Goal: Transaction & Acquisition: Obtain resource

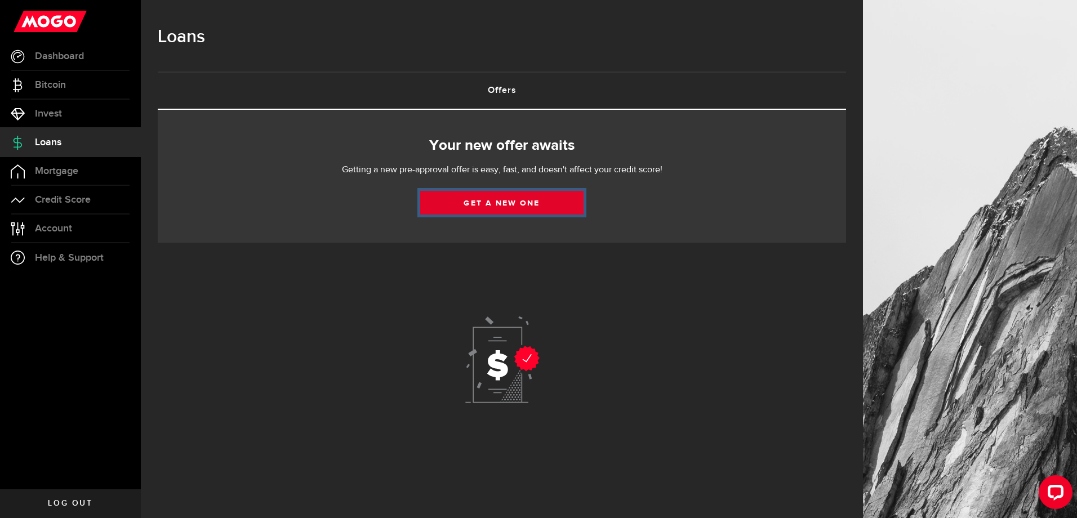
click at [521, 203] on link "Get a new one" at bounding box center [501, 203] width 163 height 24
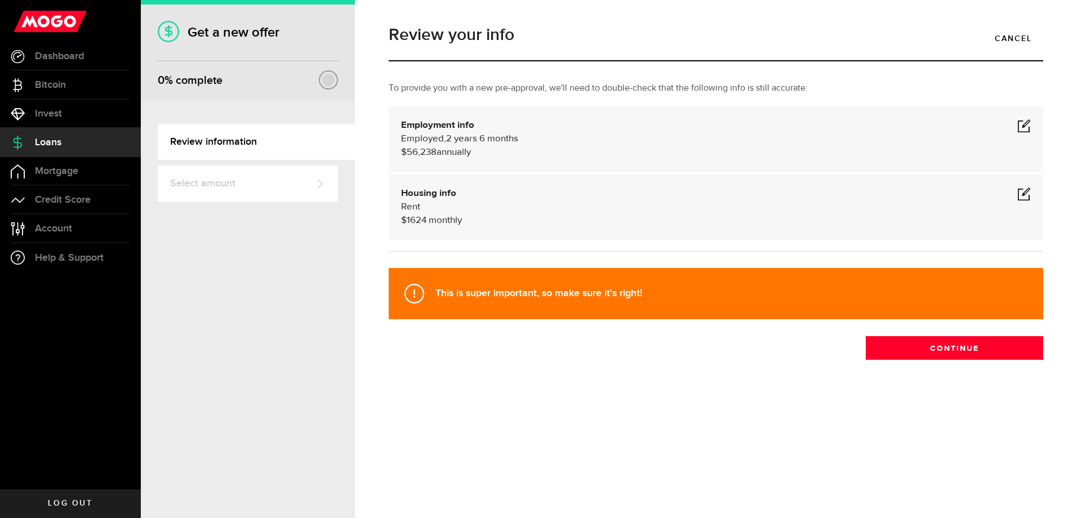
click at [1026, 125] on span at bounding box center [1024, 126] width 14 height 14
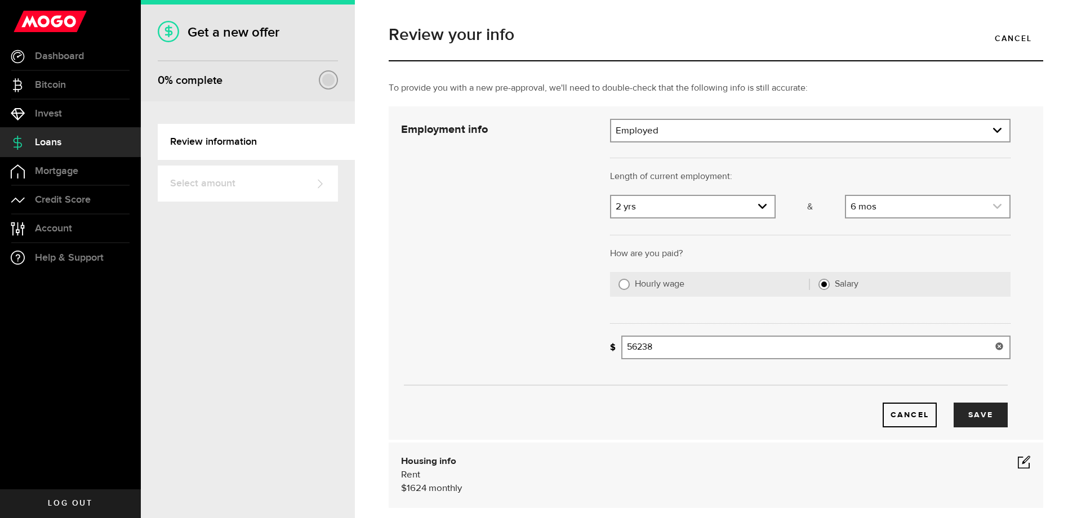
drag, startPoint x: 625, startPoint y: 348, endPoint x: 914, endPoint y: 199, distance: 325.3
click at [794, 369] on div "Employment info Employment type What's your employment situation like? Employed…" at bounding box center [706, 273] width 626 height 309
type input "58,787"
drag, startPoint x: 611, startPoint y: 208, endPoint x: 623, endPoint y: 210, distance: 12.0
click at [612, 210] on link "expand select" at bounding box center [692, 206] width 163 height 21
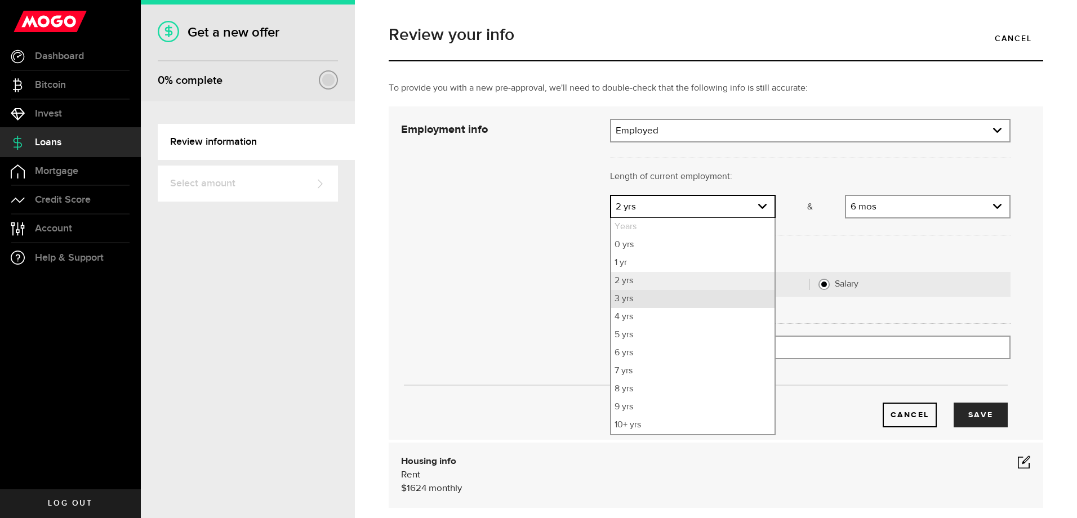
click at [624, 301] on li "3 yrs" at bounding box center [692, 299] width 163 height 18
select select "3"
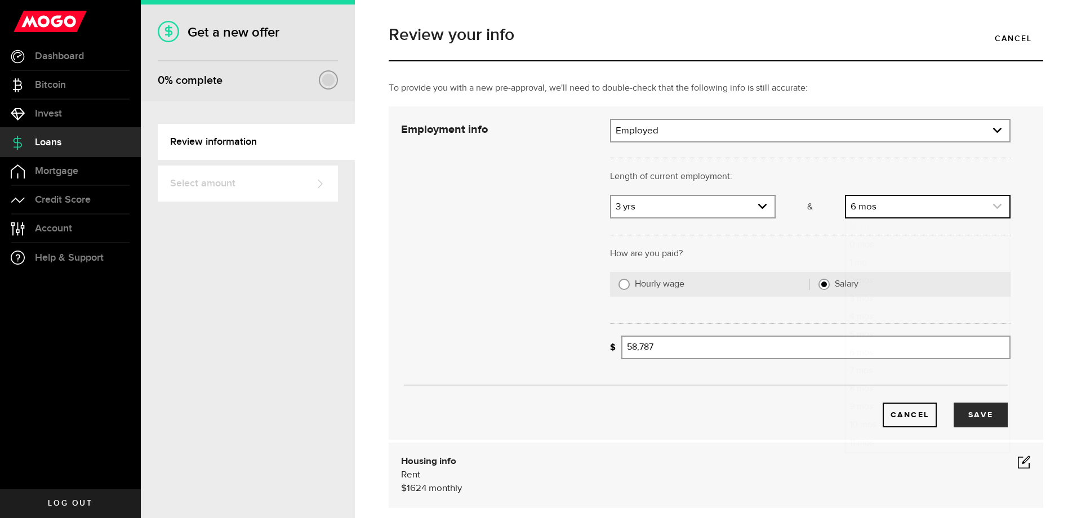
click at [993, 206] on icon "expand select" at bounding box center [998, 207] width 10 height 10
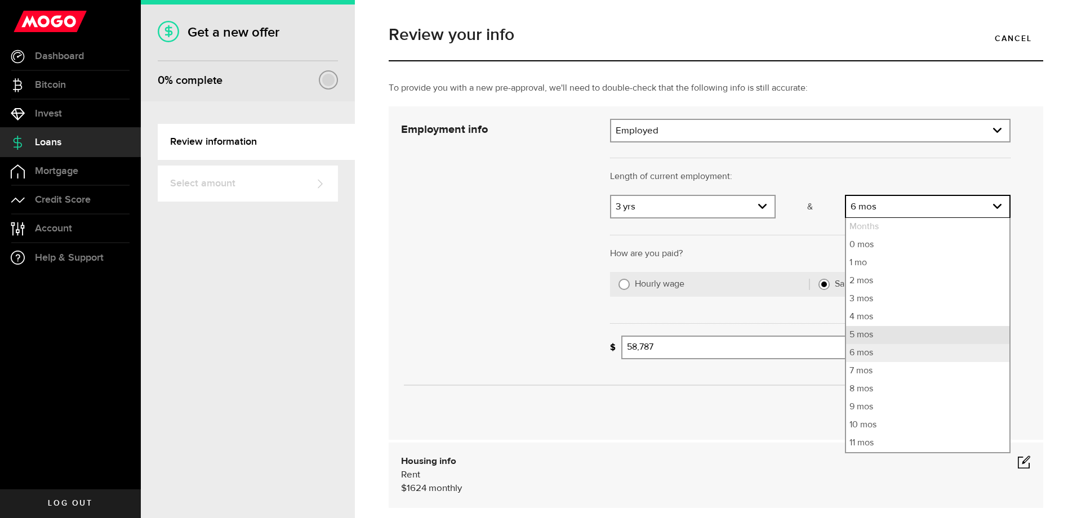
click at [850, 335] on li "5 mos" at bounding box center [927, 335] width 163 height 18
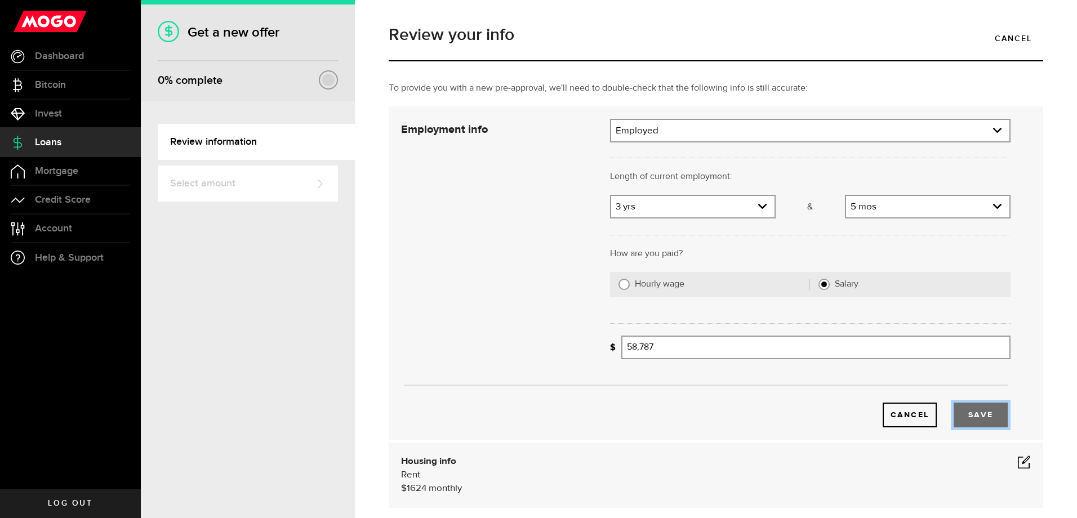
click at [959, 416] on button "Save" at bounding box center [981, 415] width 54 height 25
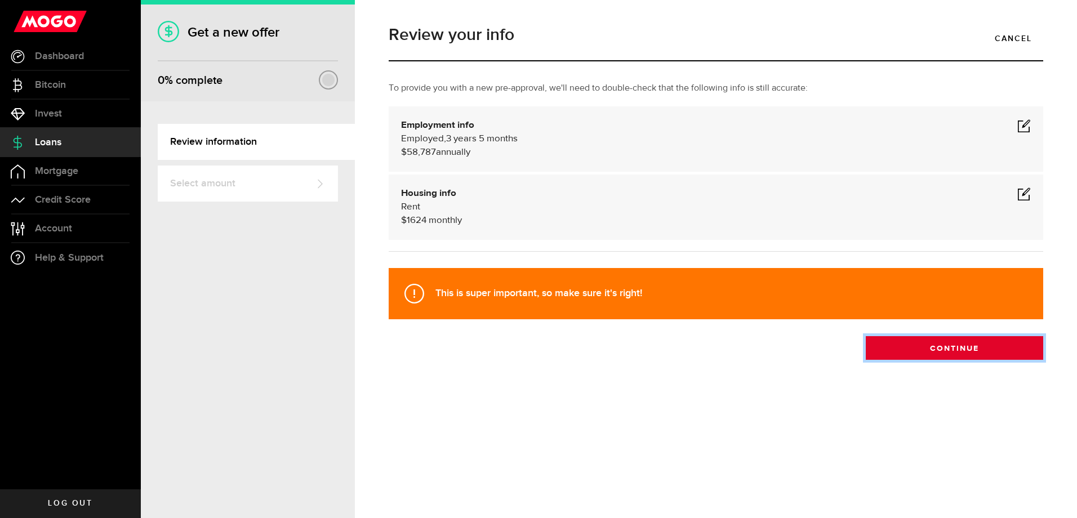
click at [941, 350] on button "Continue" at bounding box center [954, 348] width 177 height 24
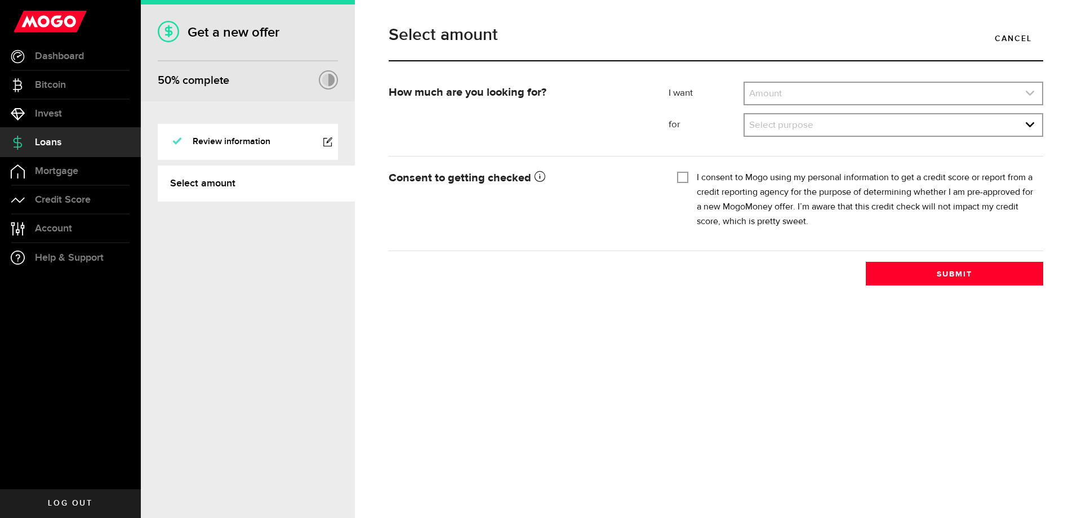
click at [797, 98] on link "expand select" at bounding box center [893, 93] width 297 height 21
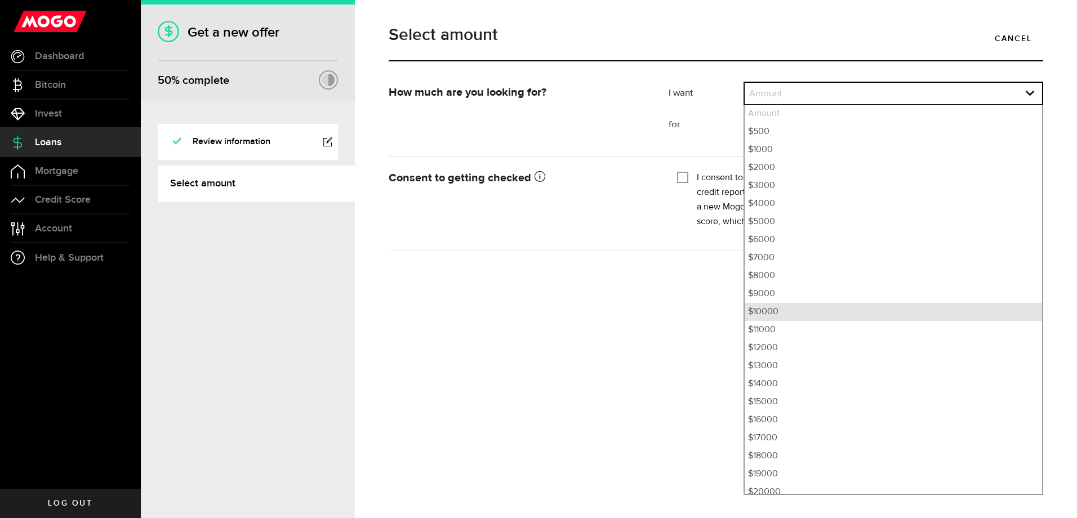
click at [758, 313] on li "$10000" at bounding box center [893, 312] width 297 height 18
select select "10000"
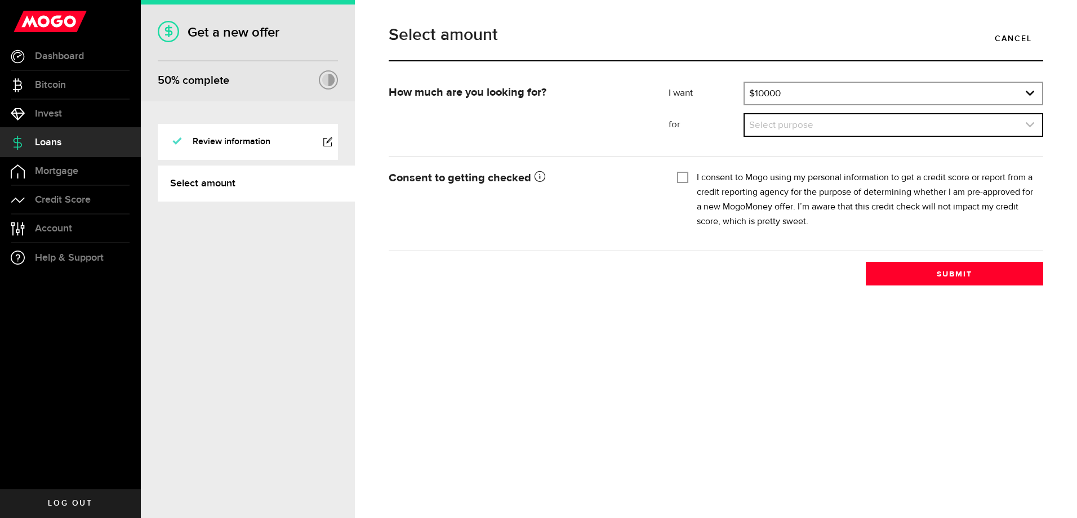
click at [1022, 125] on link "expand select" at bounding box center [893, 124] width 297 height 21
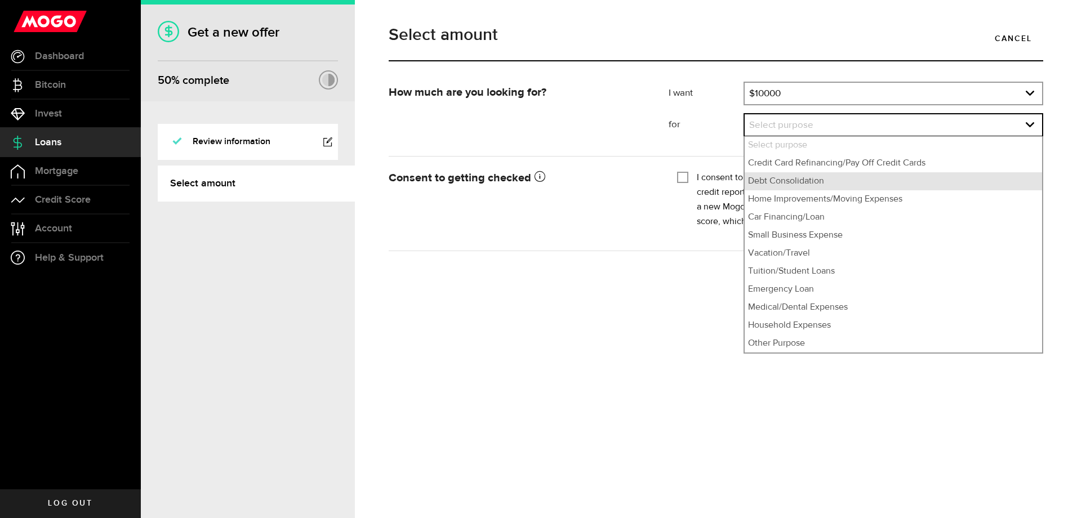
click at [822, 183] on li "Debt Consolidation" at bounding box center [893, 181] width 297 height 18
select select "Debt Consolidation"
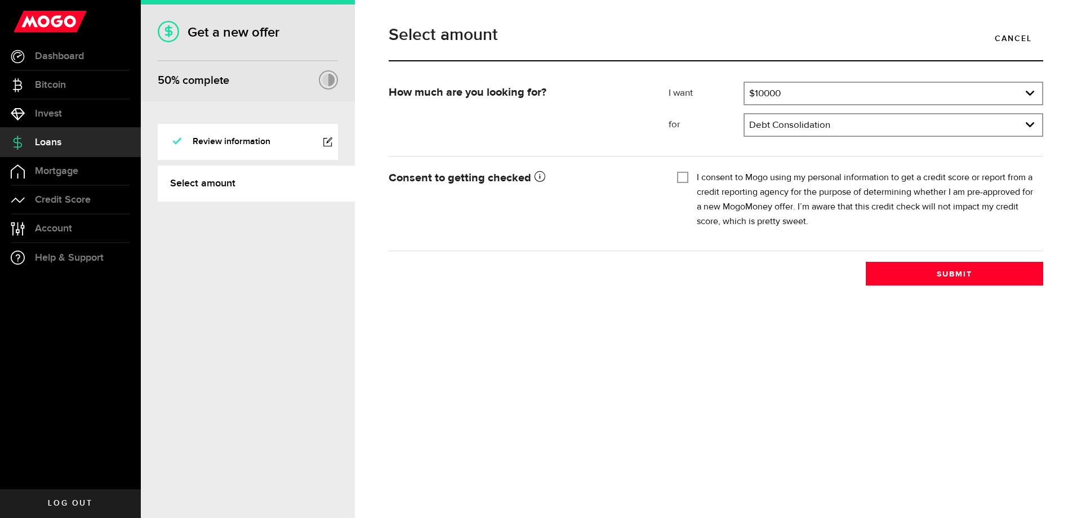
click at [687, 179] on input "I consent to Mogo using my personal information to get a credit score or report…" at bounding box center [682, 176] width 11 height 11
checkbox input "true"
click at [932, 268] on button "Submit" at bounding box center [954, 274] width 177 height 24
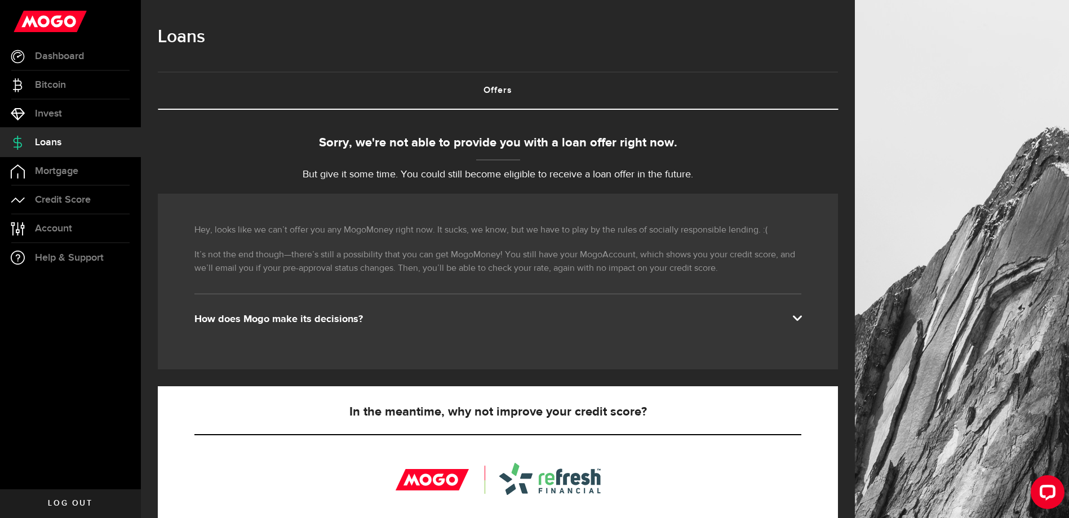
click at [126, 500] on link "Log out" at bounding box center [70, 504] width 141 height 28
